Goal: Answer question/provide support

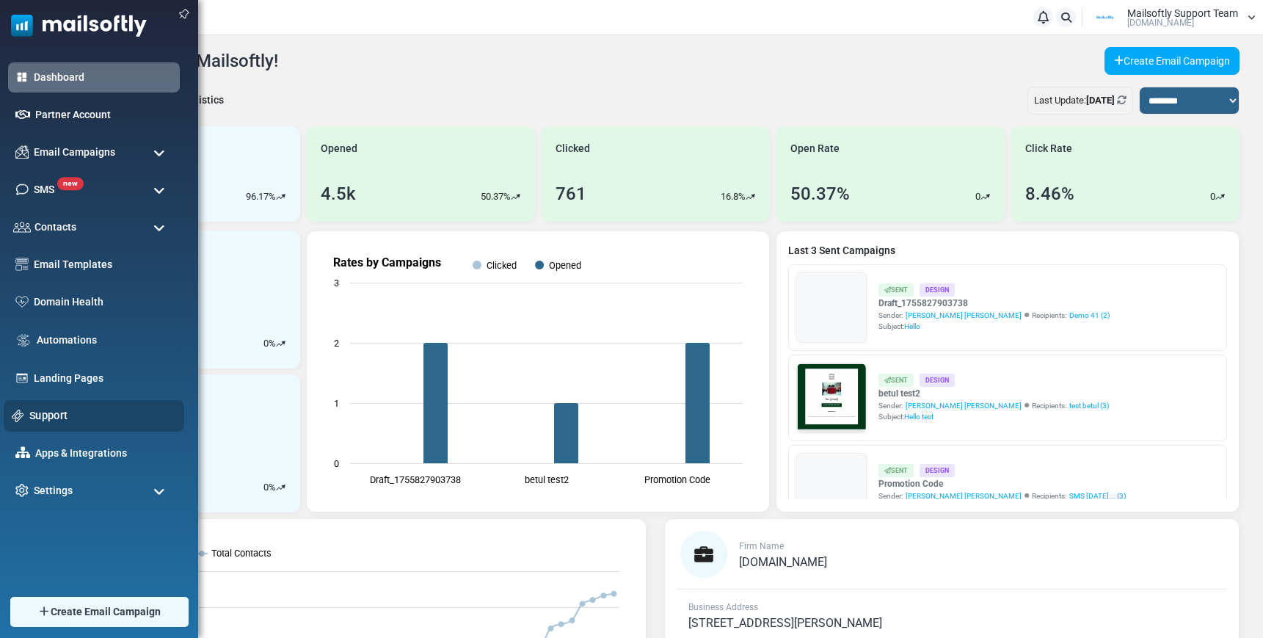
click at [37, 415] on link "Support" at bounding box center [102, 415] width 147 height 16
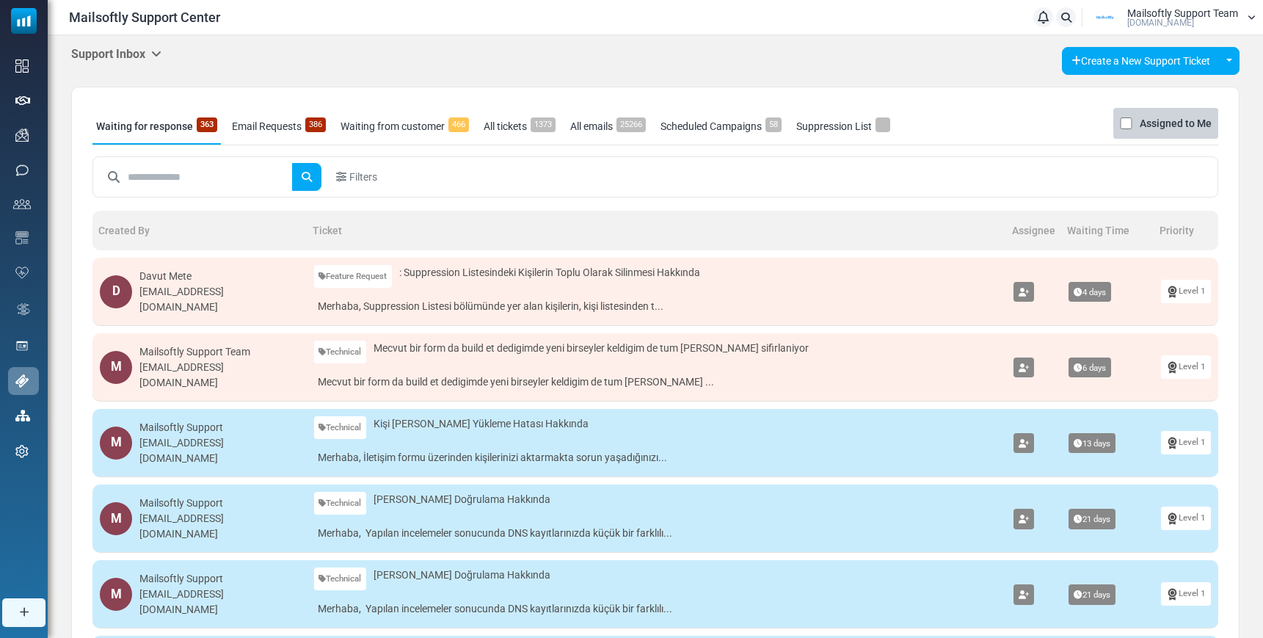
click at [153, 53] on h5 "Support Inbox" at bounding box center [116, 54] width 90 height 14
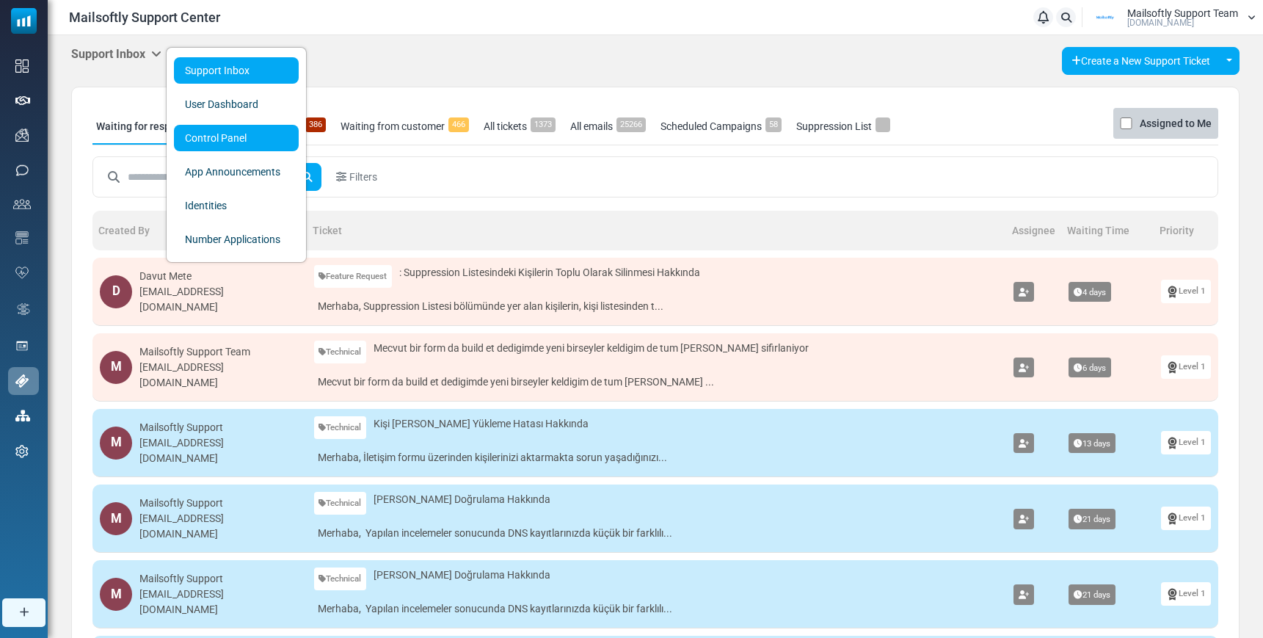
click at [210, 143] on link "Control Panel" at bounding box center [236, 138] width 125 height 26
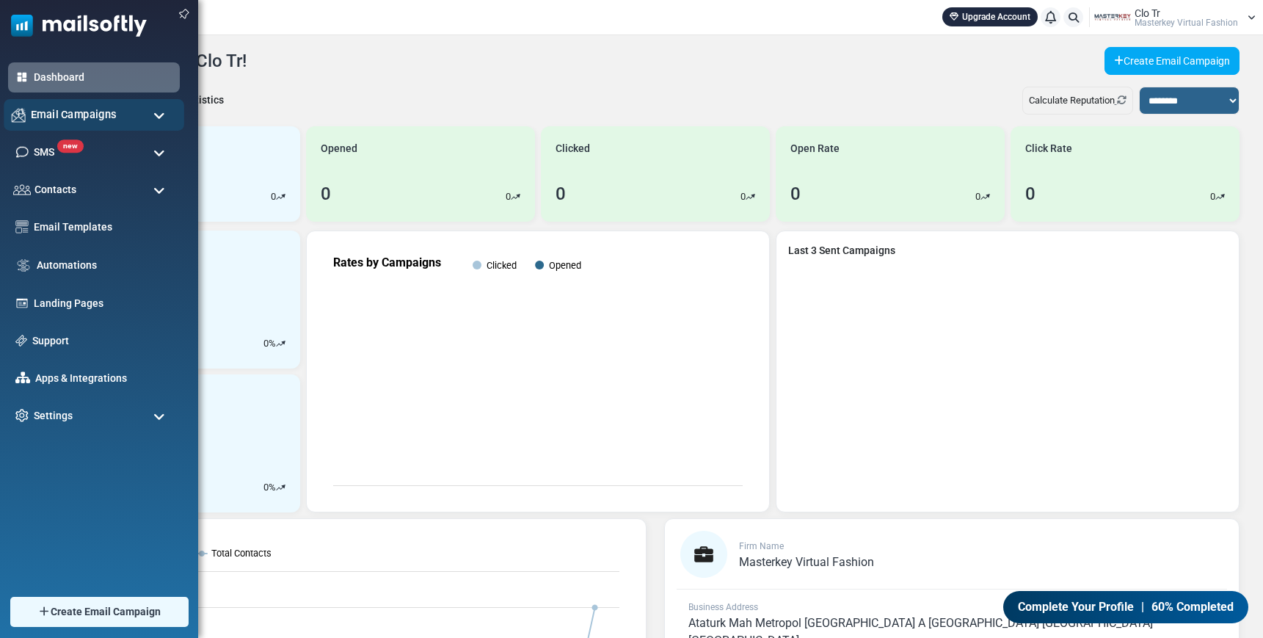
click at [117, 117] on div "Email Campaigns" at bounding box center [94, 115] width 180 height 32
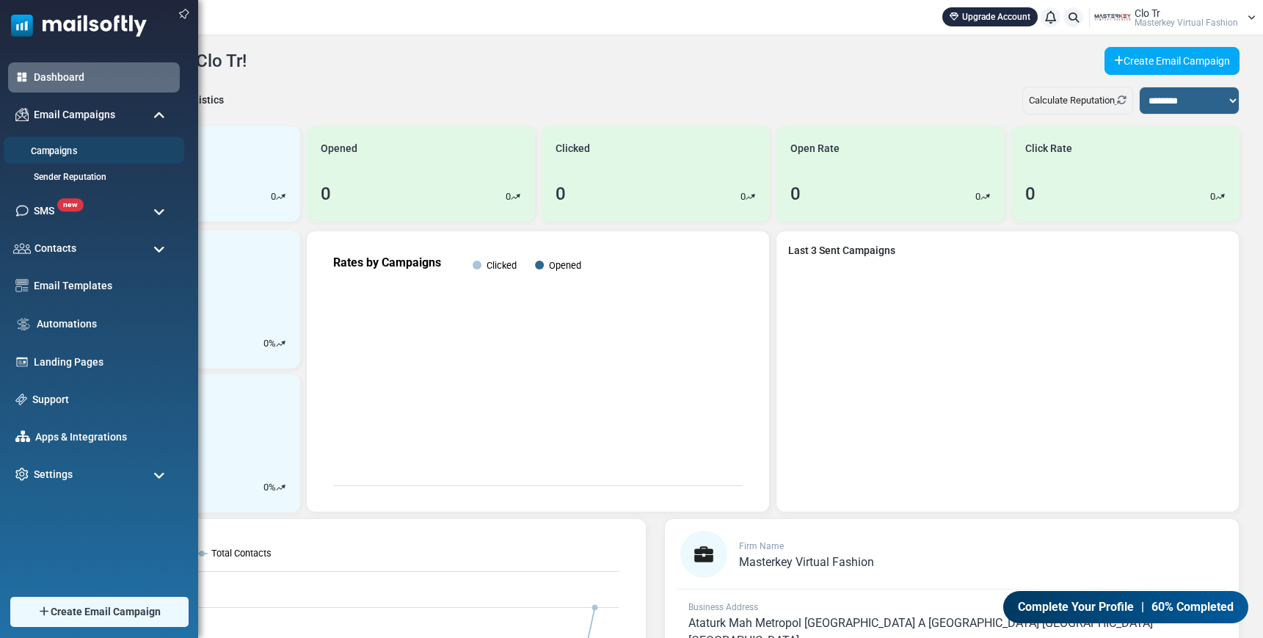
click at [70, 151] on link "Campaigns" at bounding box center [92, 152] width 176 height 14
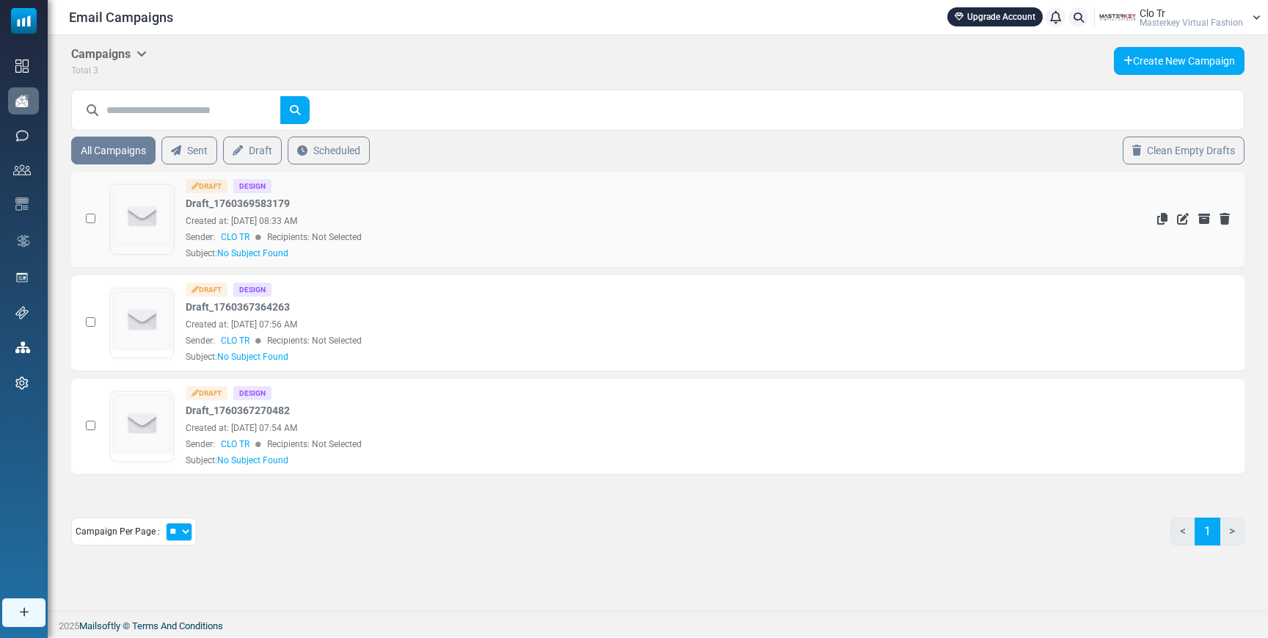
click at [160, 211] on img at bounding box center [143, 217] width 62 height 62
click at [136, 309] on img at bounding box center [143, 320] width 62 height 62
click at [134, 428] on img at bounding box center [143, 424] width 62 height 62
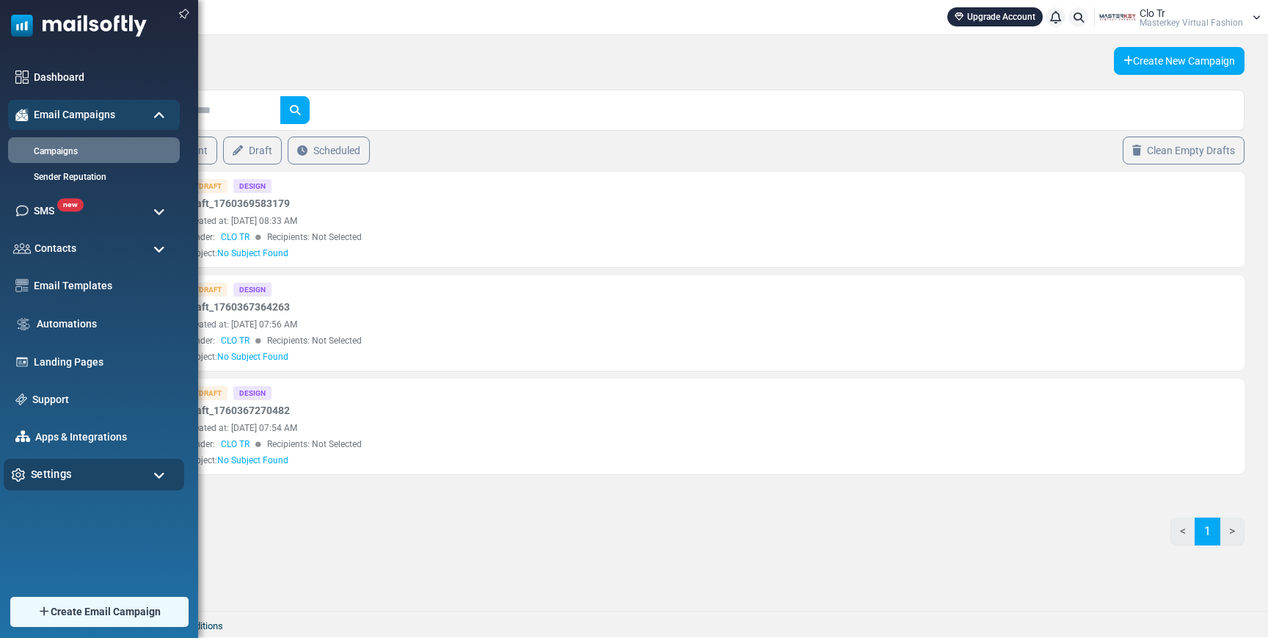
click at [73, 472] on div "Settings" at bounding box center [94, 475] width 180 height 32
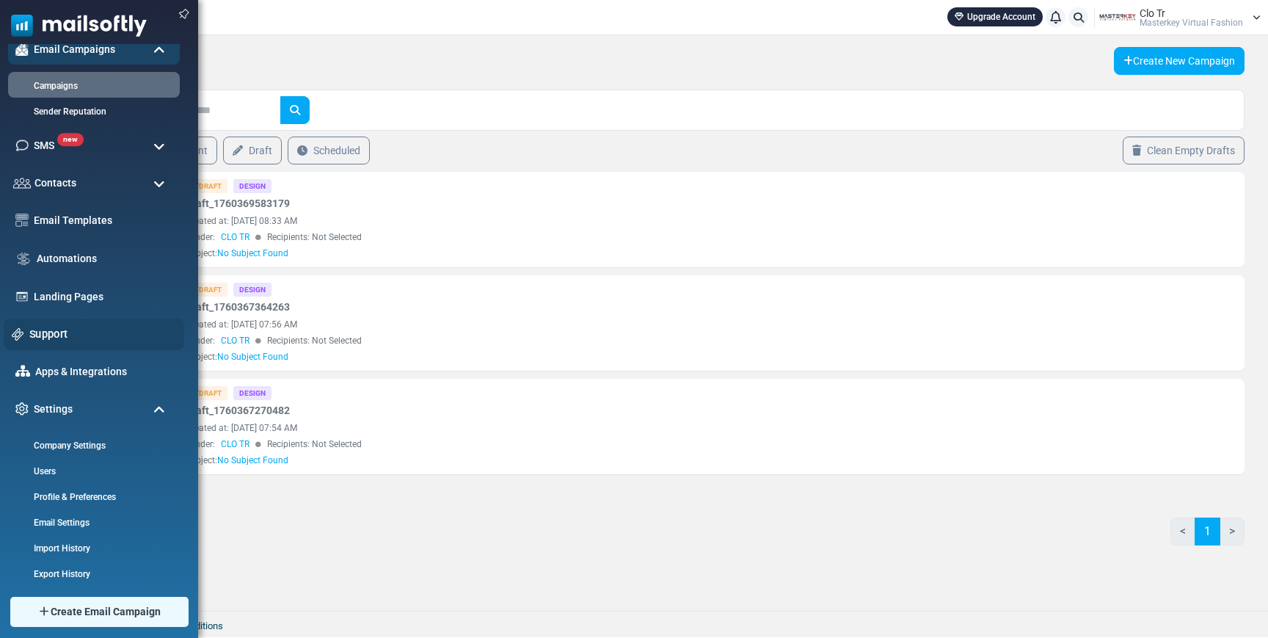
scroll to position [123, 0]
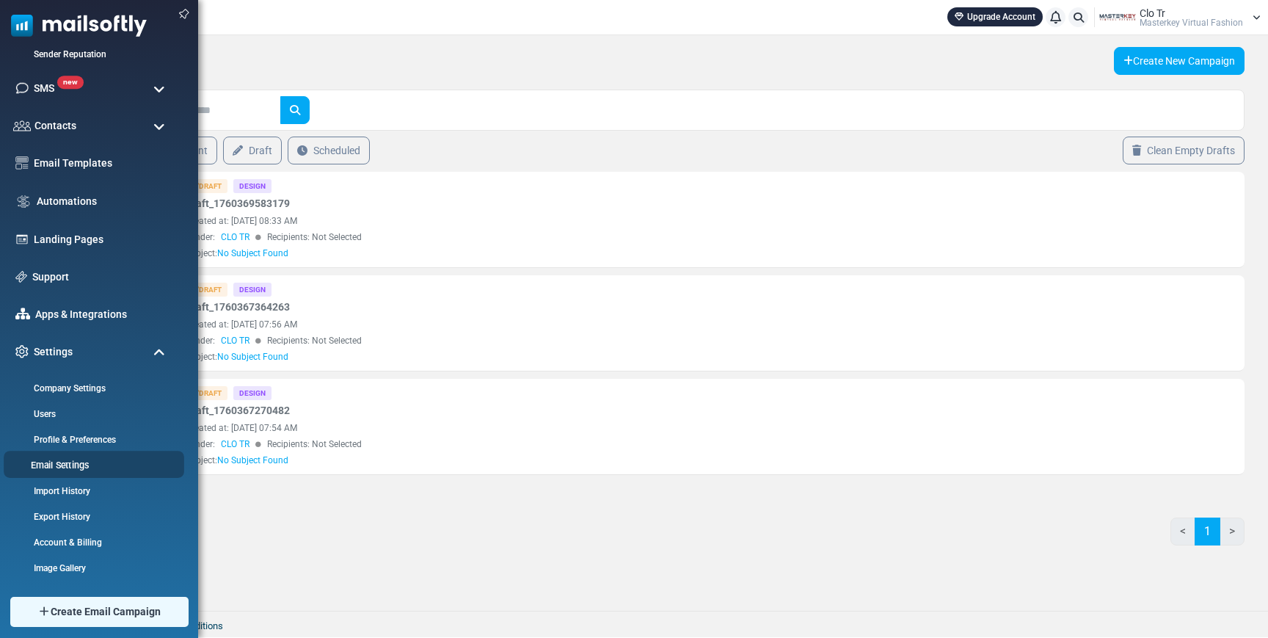
click at [72, 465] on link "Email Settings" at bounding box center [92, 465] width 176 height 14
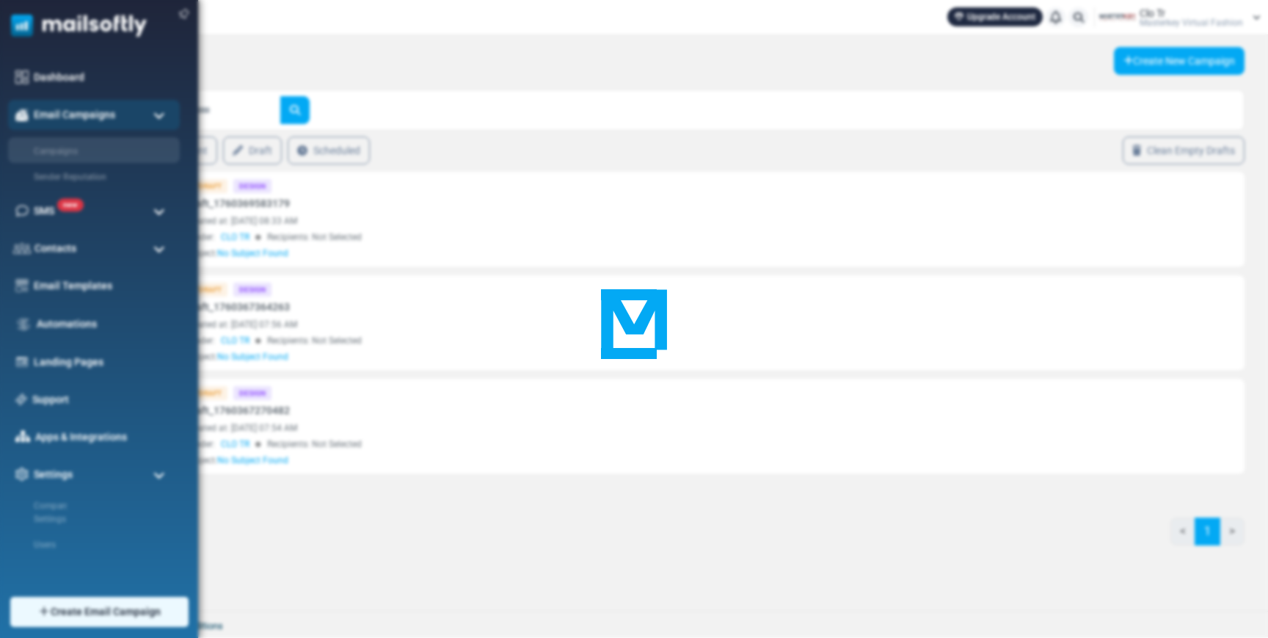
scroll to position [0, 0]
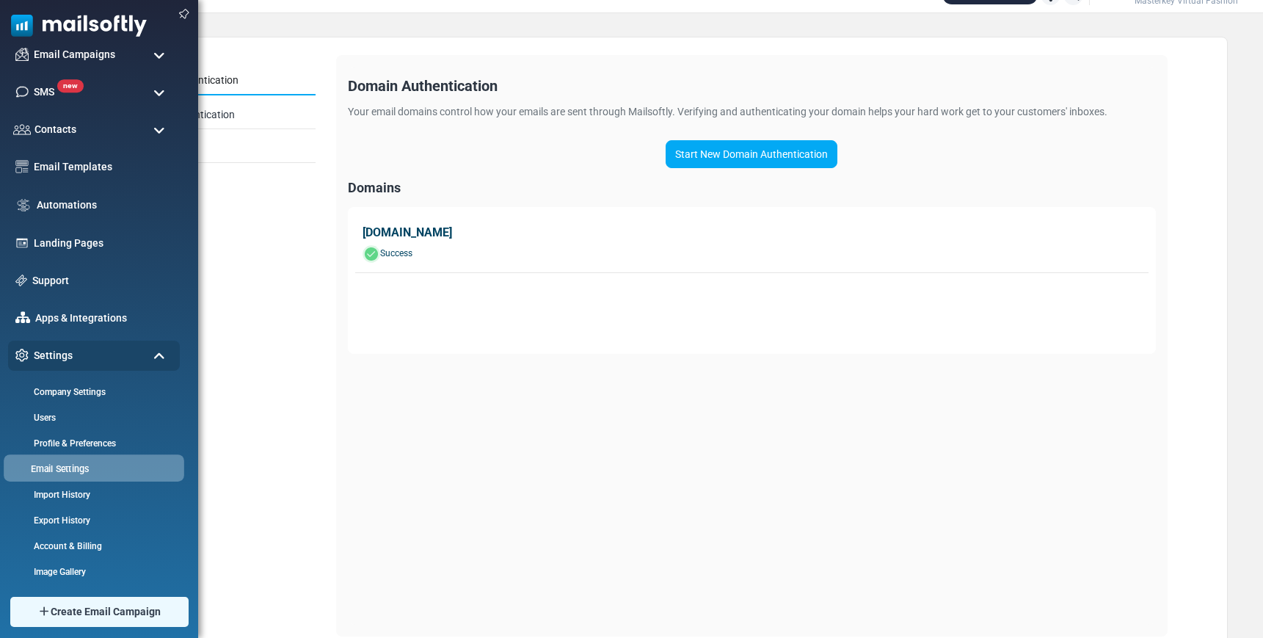
scroll to position [64, 0]
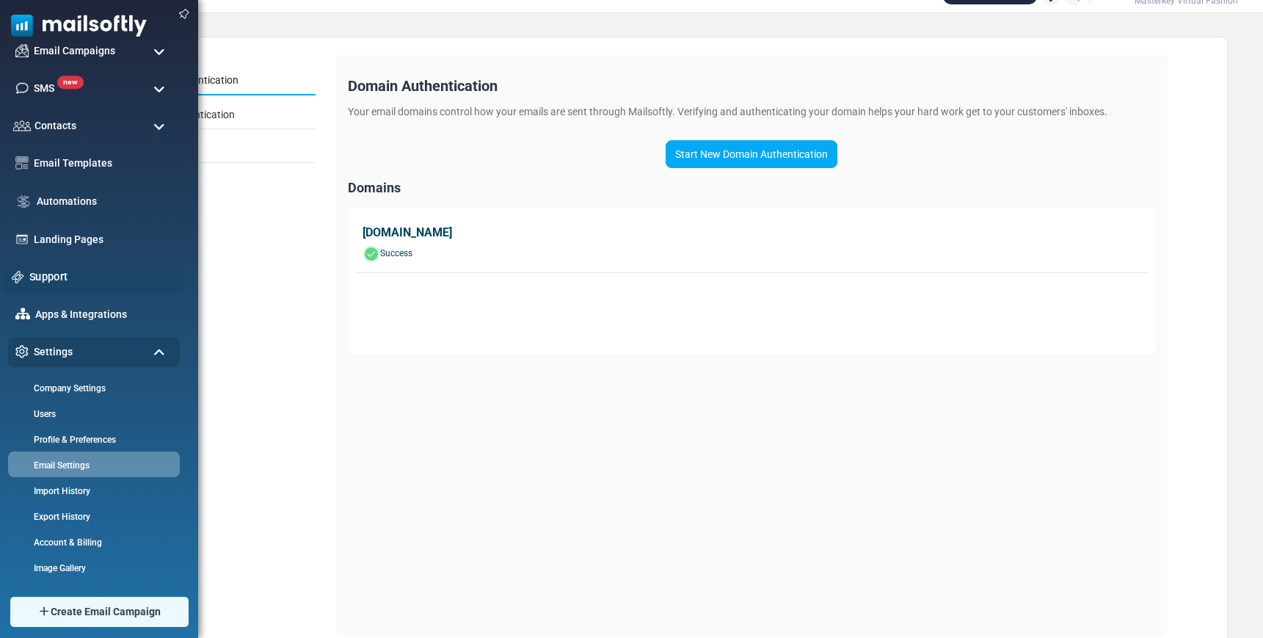
click at [59, 283] on link "Support" at bounding box center [102, 277] width 147 height 16
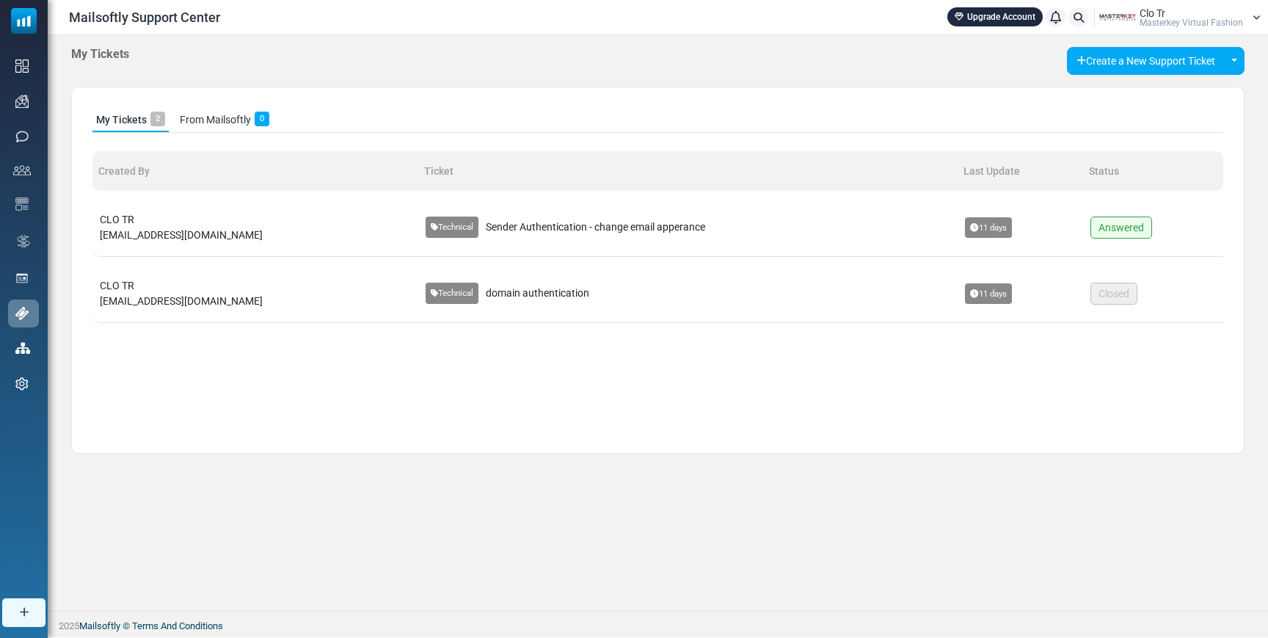
click at [552, 228] on span "Sender Authentication - change email apperance" at bounding box center [595, 226] width 219 height 15
click at [556, 230] on span "Sender Authentication - change email apperance" at bounding box center [595, 226] width 219 height 15
click at [456, 216] on td "Technical Sender Authentication - change email apperance" at bounding box center [687, 227] width 539 height 59
click at [201, 231] on span "[EMAIL_ADDRESS][DOMAIN_NAME]" at bounding box center [181, 235] width 163 height 12
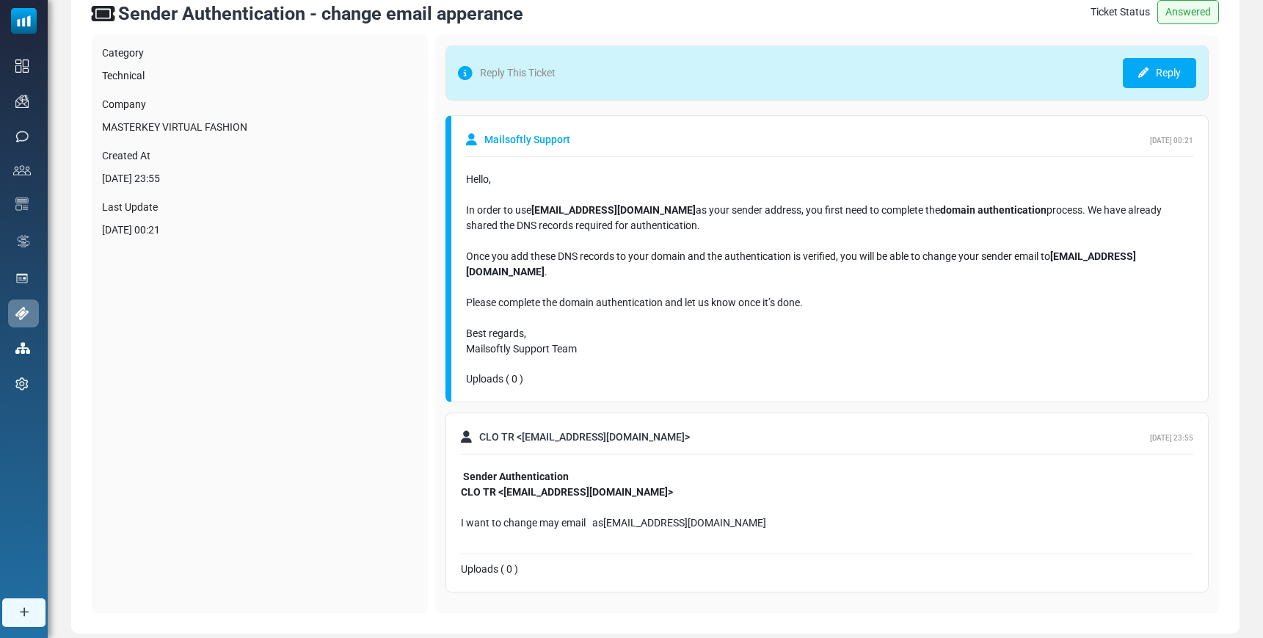
scroll to position [112, 0]
